Goal: Transaction & Acquisition: Purchase product/service

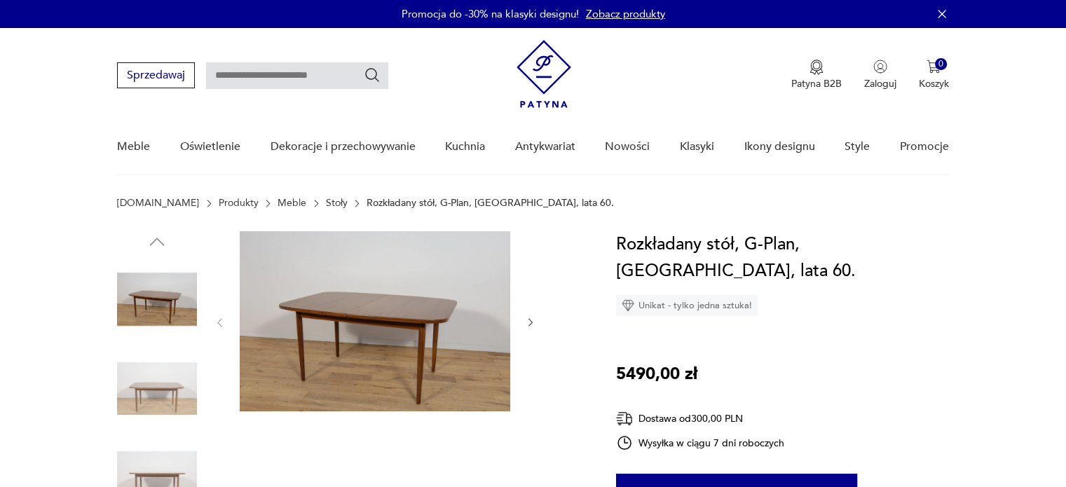
click at [154, 376] on img at bounding box center [157, 389] width 80 height 80
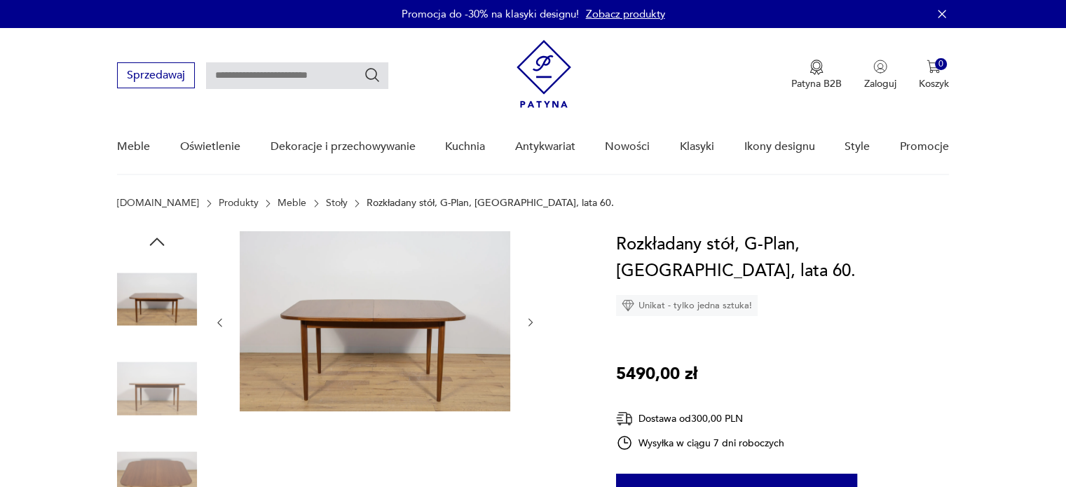
click at [161, 456] on img at bounding box center [157, 478] width 80 height 80
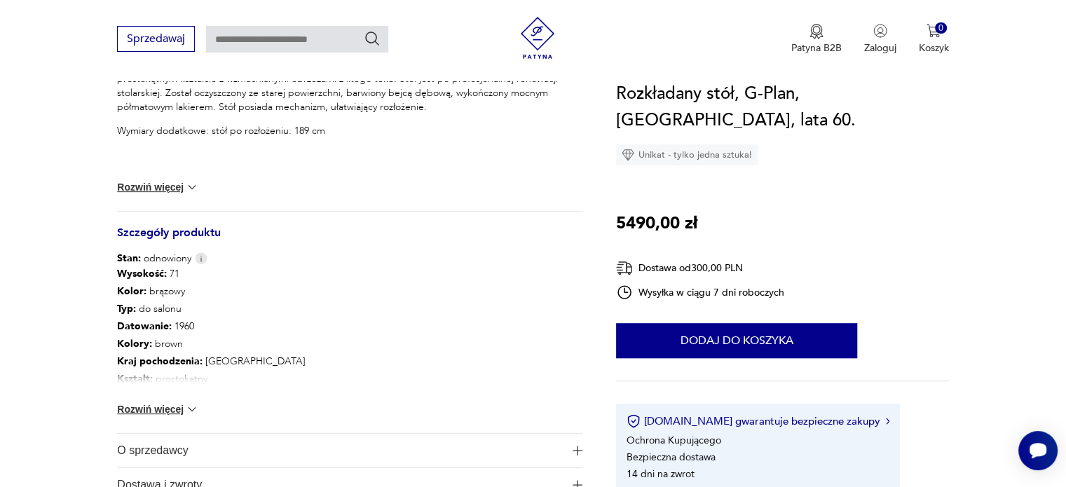
click at [188, 413] on img at bounding box center [192, 409] width 14 height 14
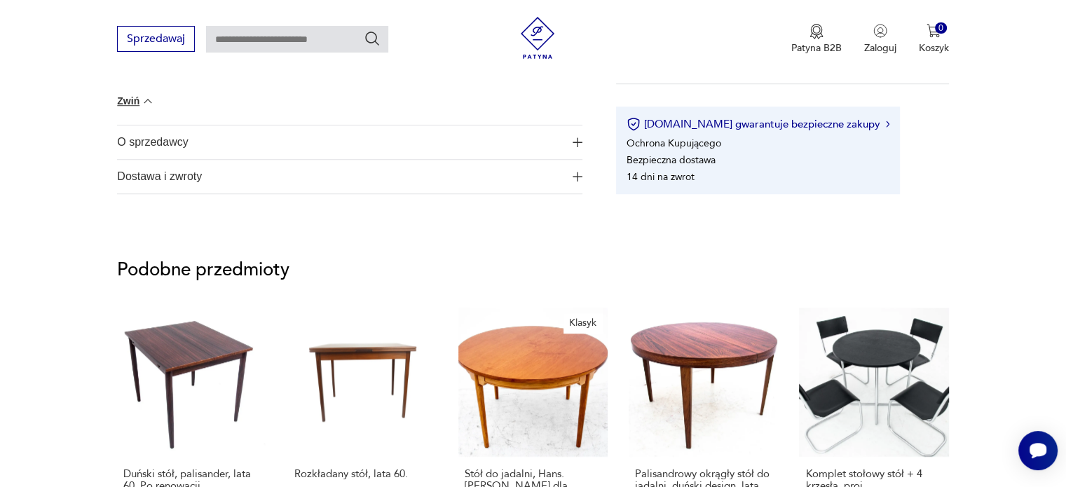
scroll to position [1122, 0]
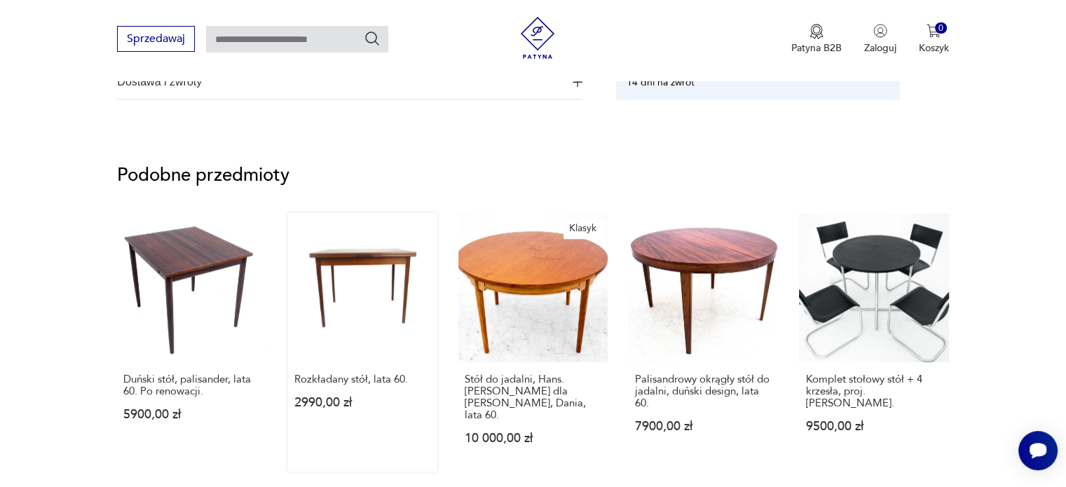
click at [376, 271] on link "Rozkładany stół, lata 60. 2990,00 zł" at bounding box center [362, 342] width 149 height 259
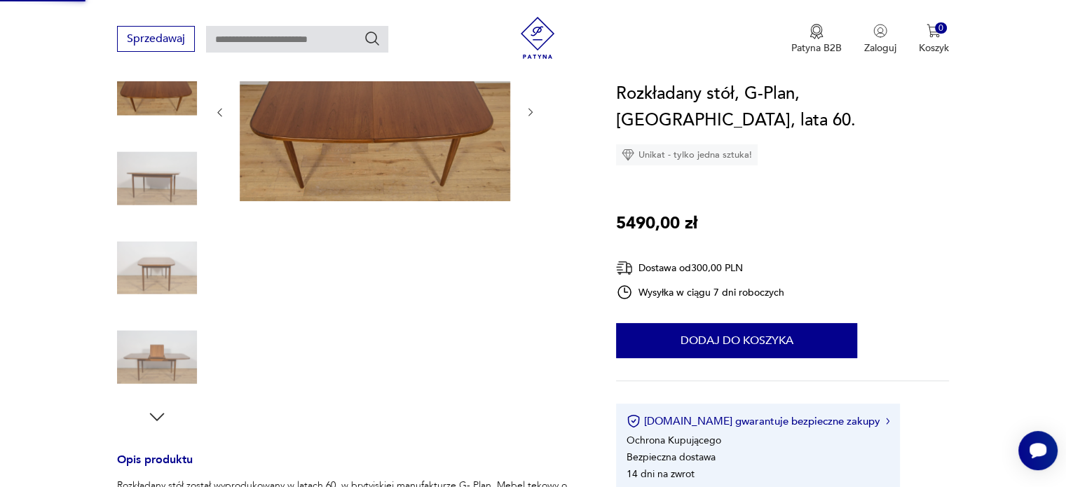
scroll to position [87, 0]
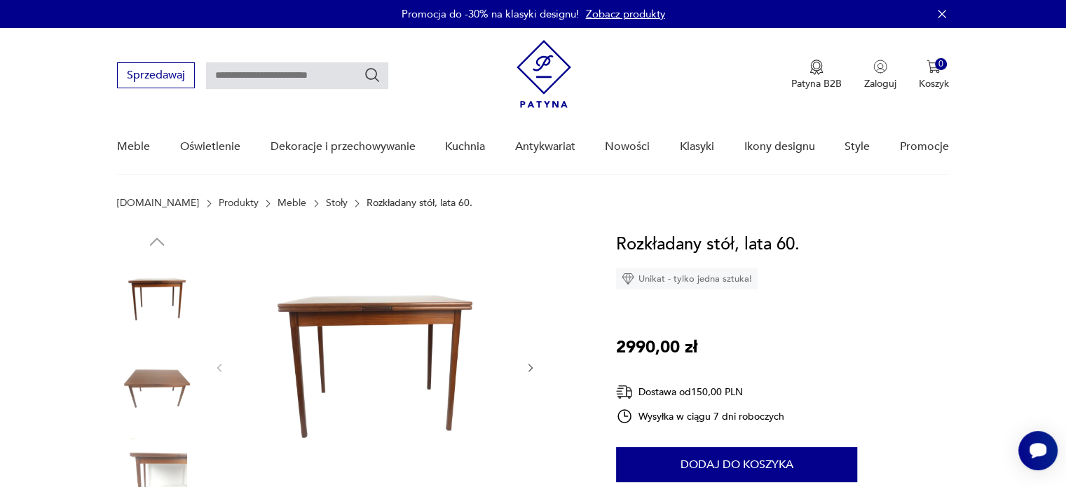
click at [152, 383] on img at bounding box center [157, 389] width 80 height 80
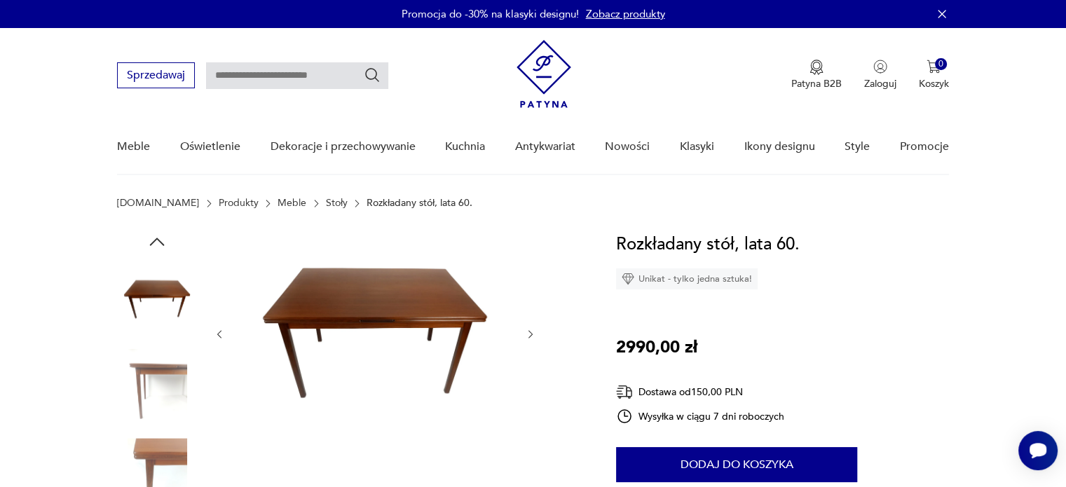
click at [156, 407] on img at bounding box center [157, 389] width 80 height 80
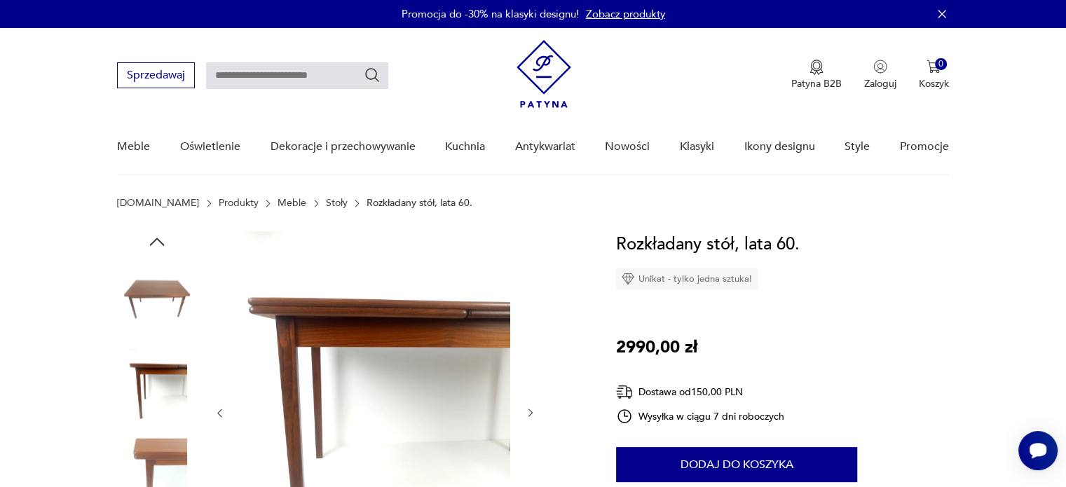
click at [158, 450] on img at bounding box center [157, 478] width 80 height 80
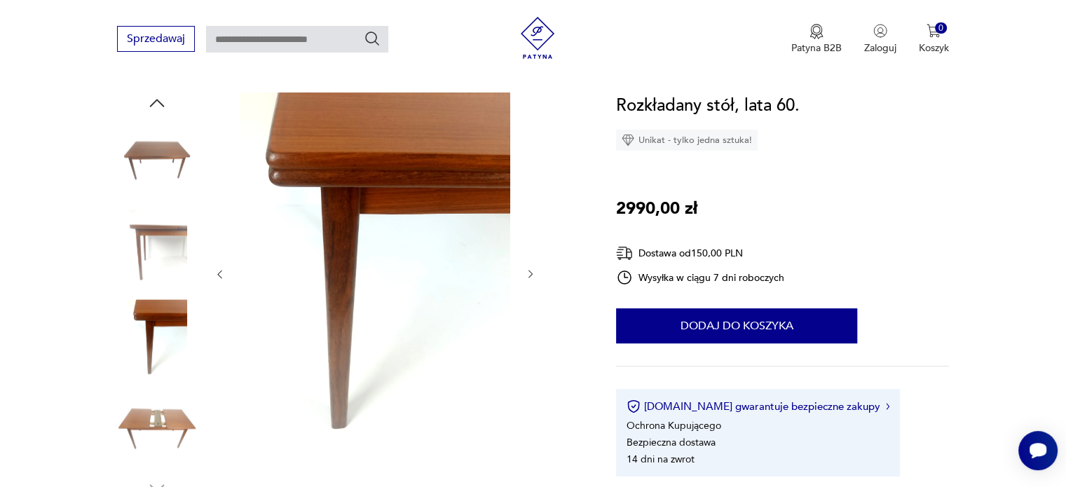
scroll to position [140, 0]
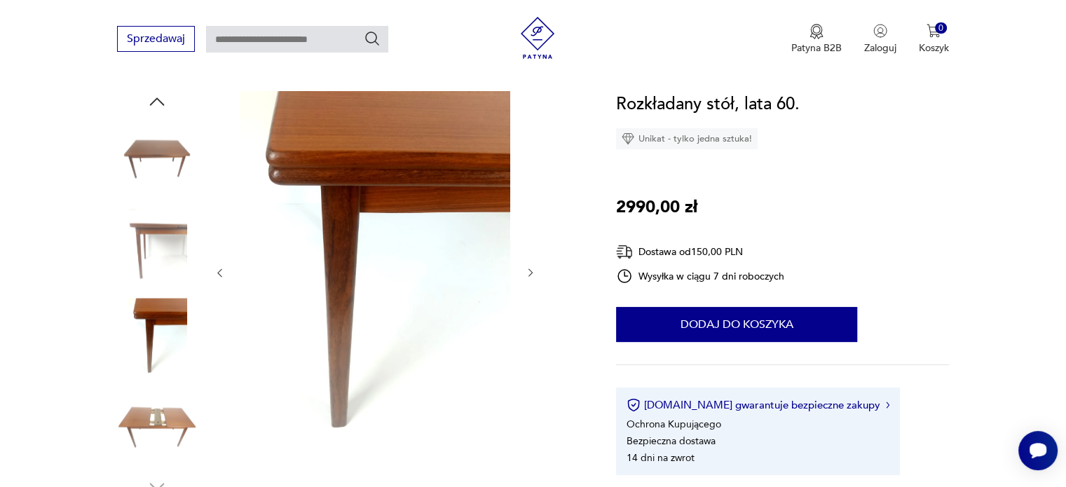
click at [169, 422] on img at bounding box center [157, 428] width 80 height 80
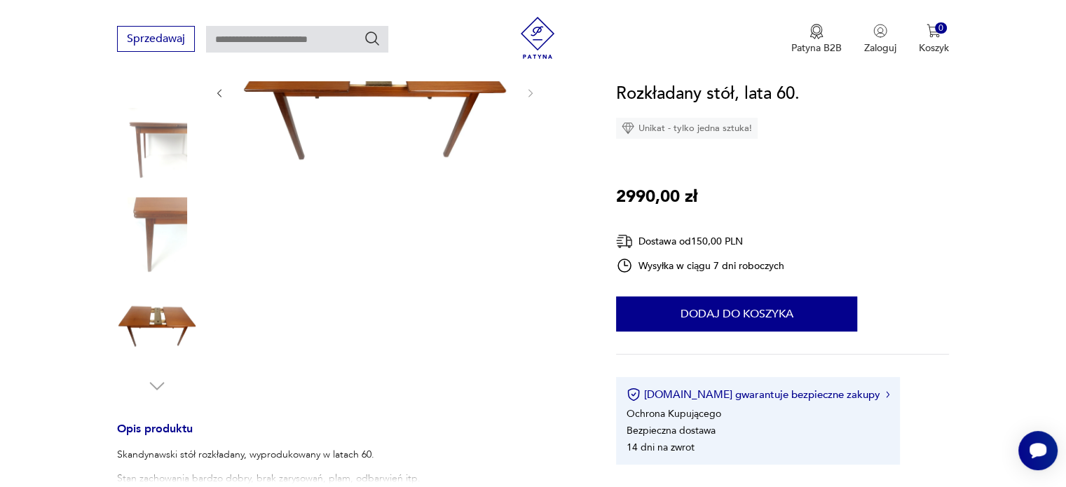
scroll to position [280, 0]
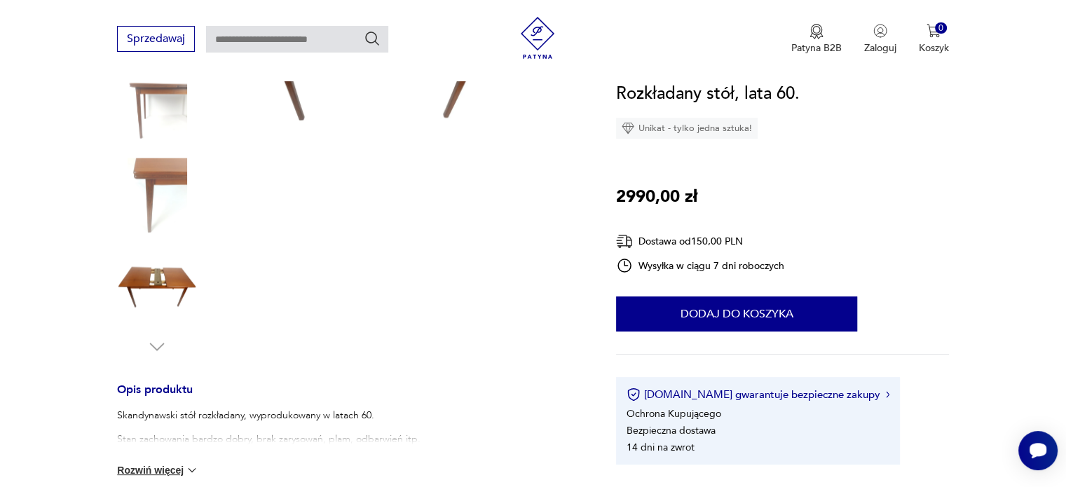
drag, startPoint x: 205, startPoint y: 454, endPoint x: 206, endPoint y: 471, distance: 17.6
click at [206, 470] on div "Skandynawski stół rozkładany, wyprodukowany w latach 60. Stan zachowania bardzo…" at bounding box center [349, 452] width 465 height 86
click at [197, 468] on img at bounding box center [192, 470] width 14 height 14
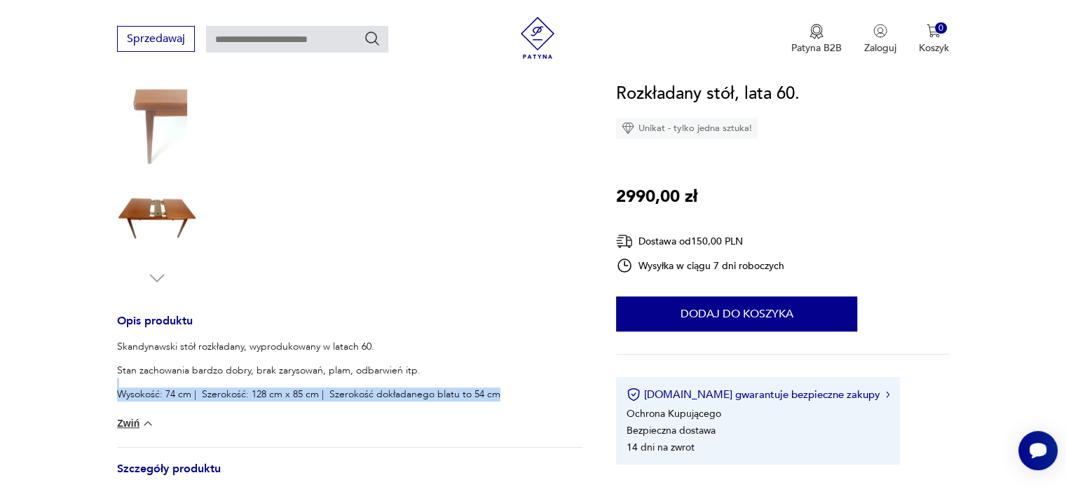
scroll to position [491, 0]
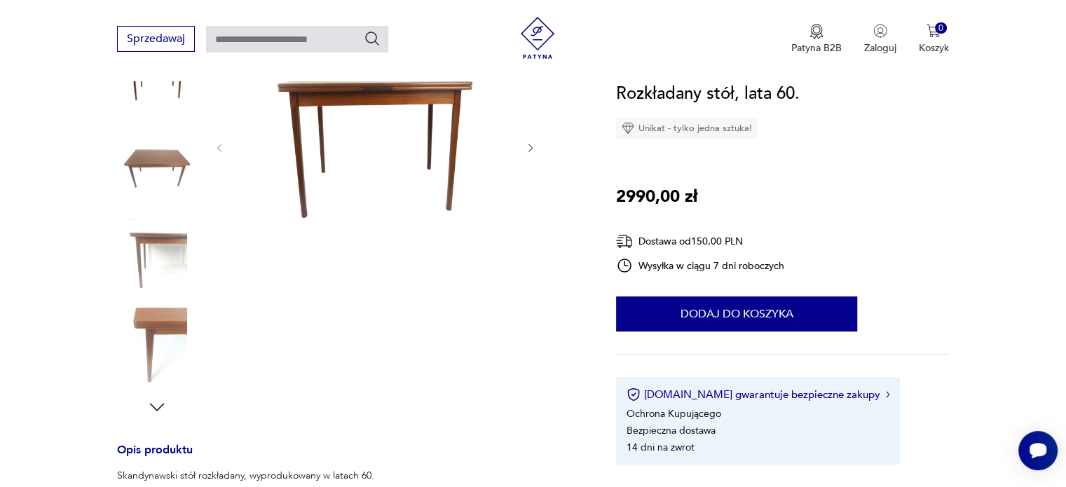
scroll to position [210, 0]
